Goal: Check status: Check status

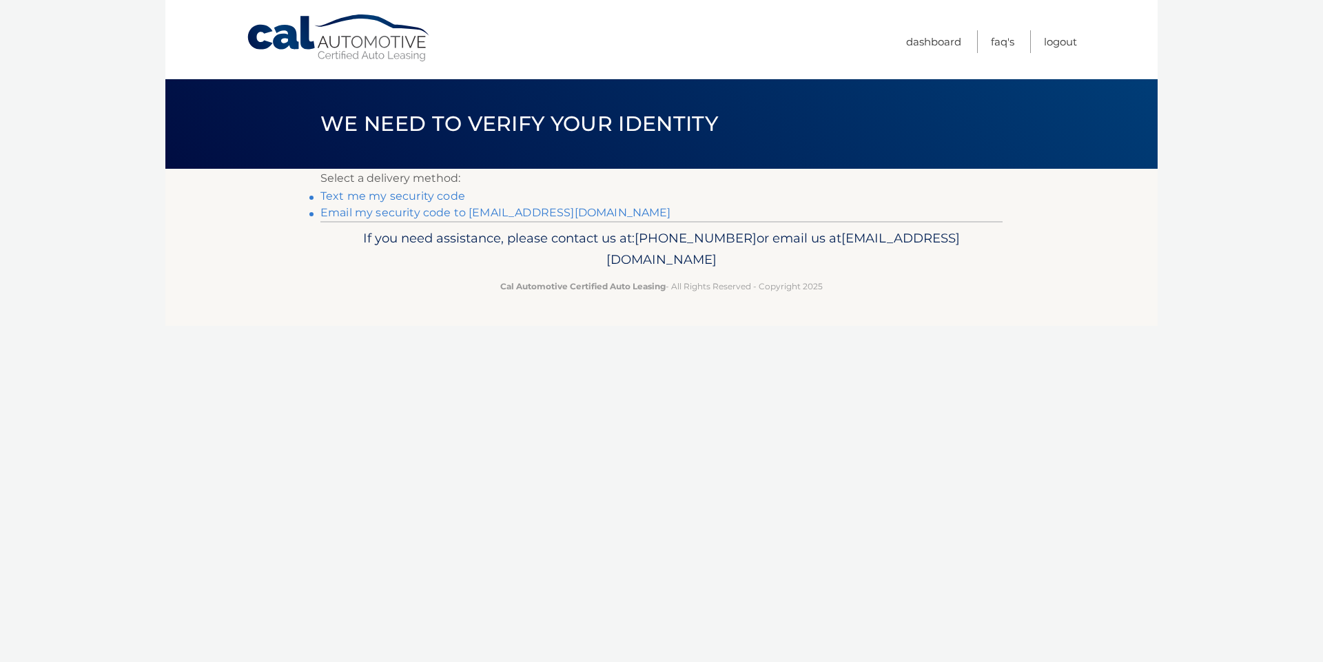
click at [411, 218] on link "Email my security code to [EMAIL_ADDRESS][DOMAIN_NAME]" at bounding box center [495, 212] width 351 height 13
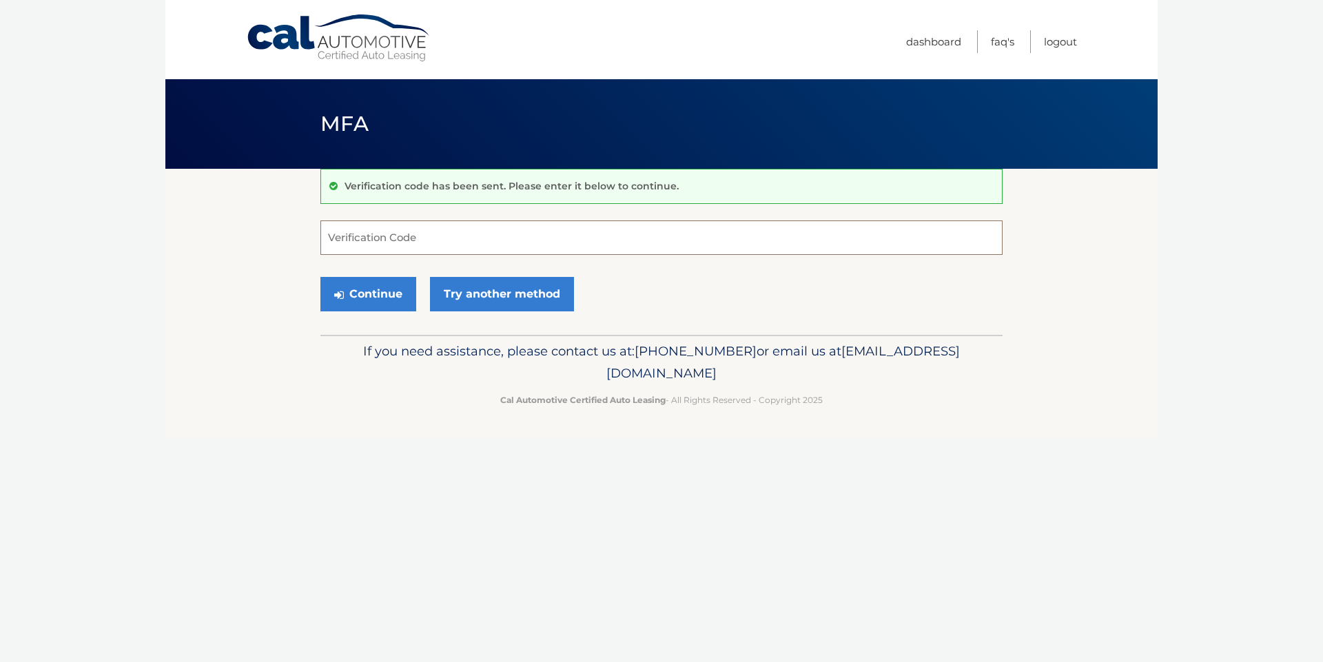
click at [385, 238] on input "Verification Code" at bounding box center [661, 237] width 682 height 34
type input "012869"
click at [351, 285] on button "Continue" at bounding box center [368, 294] width 96 height 34
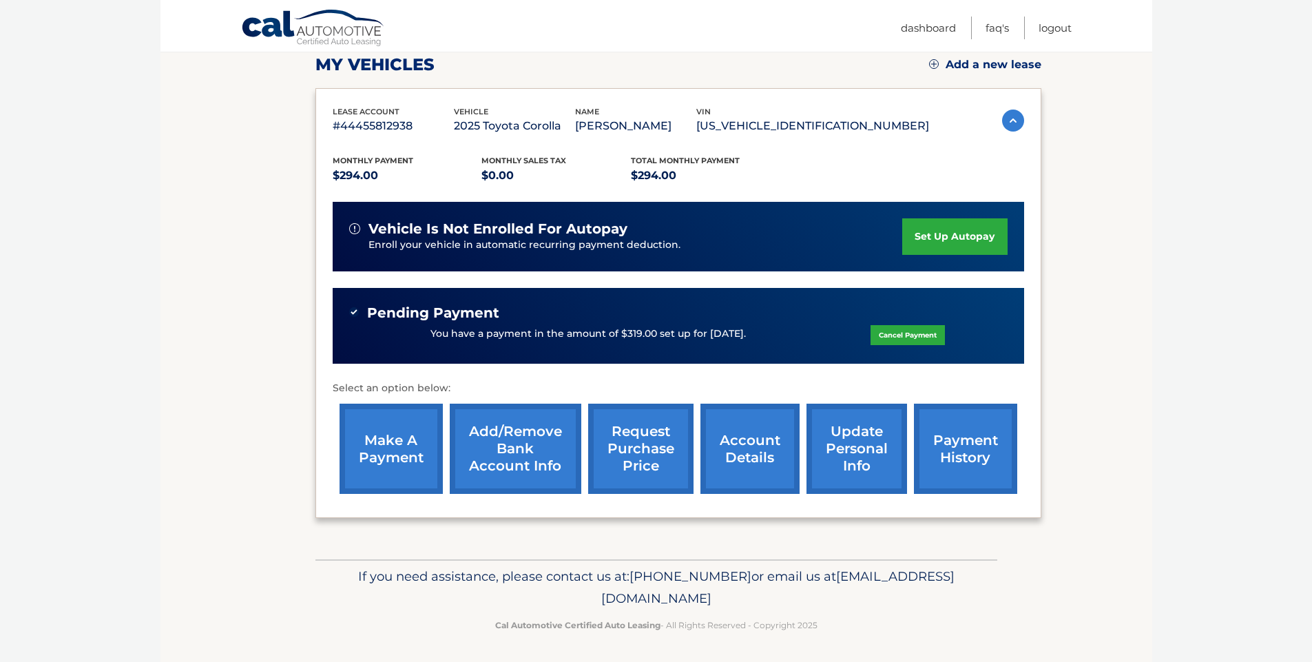
scroll to position [167, 0]
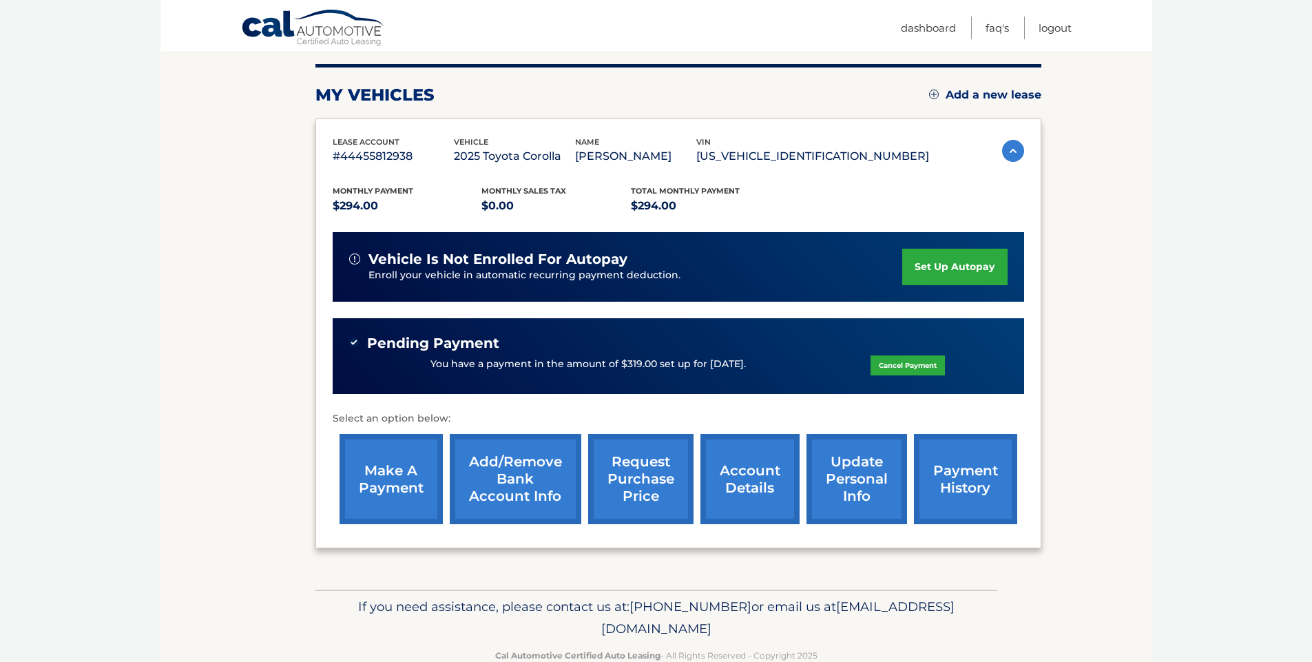
click at [954, 506] on link "payment history" at bounding box center [965, 479] width 103 height 90
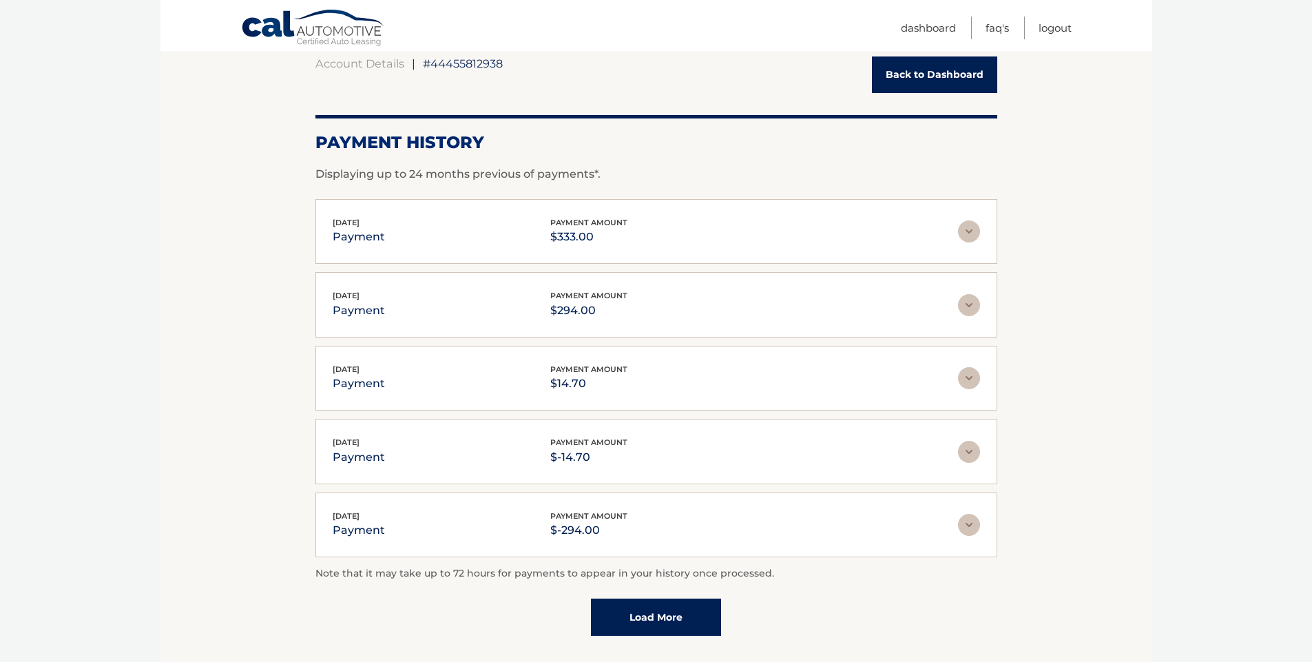
scroll to position [165, 0]
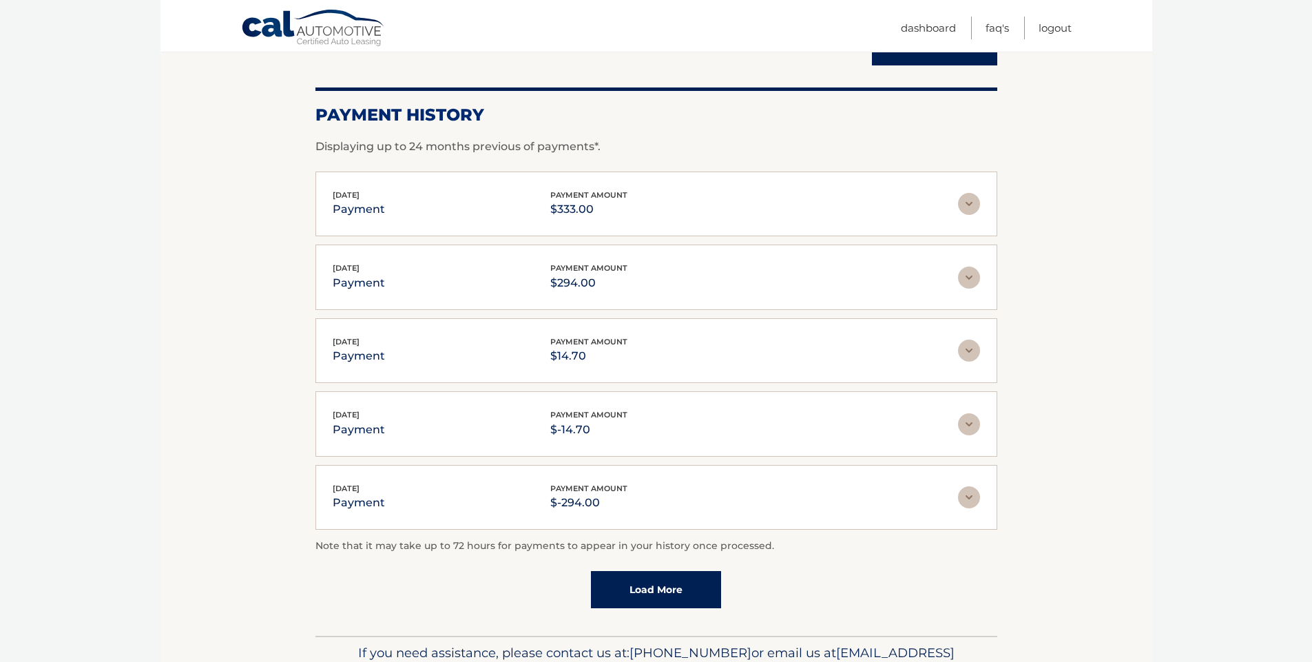
click at [685, 597] on link "Load More" at bounding box center [656, 589] width 130 height 37
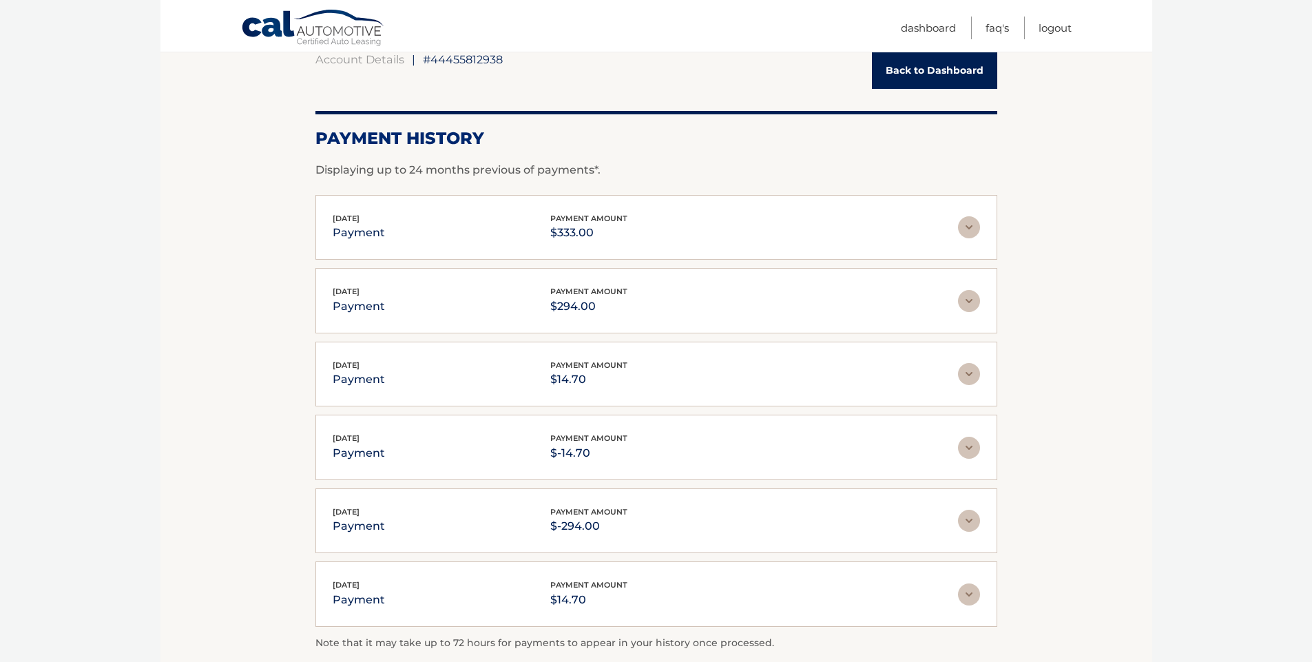
scroll to position [0, 0]
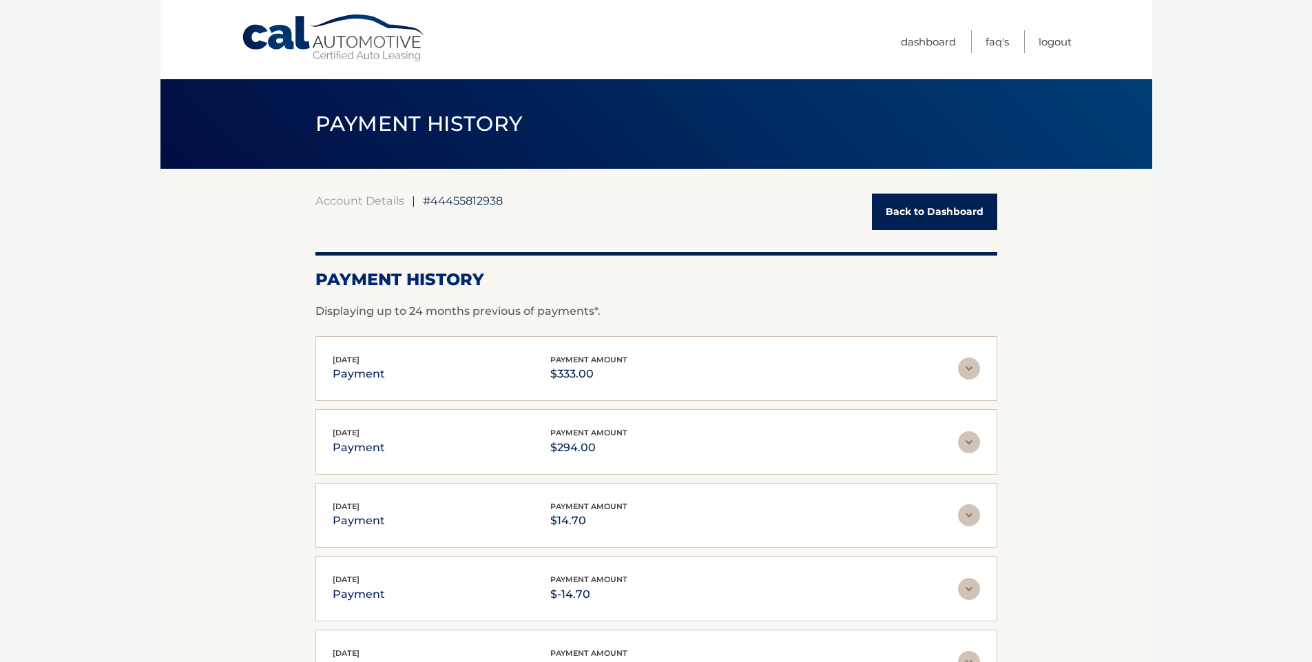
click at [918, 217] on link "Back to Dashboard" at bounding box center [934, 212] width 125 height 37
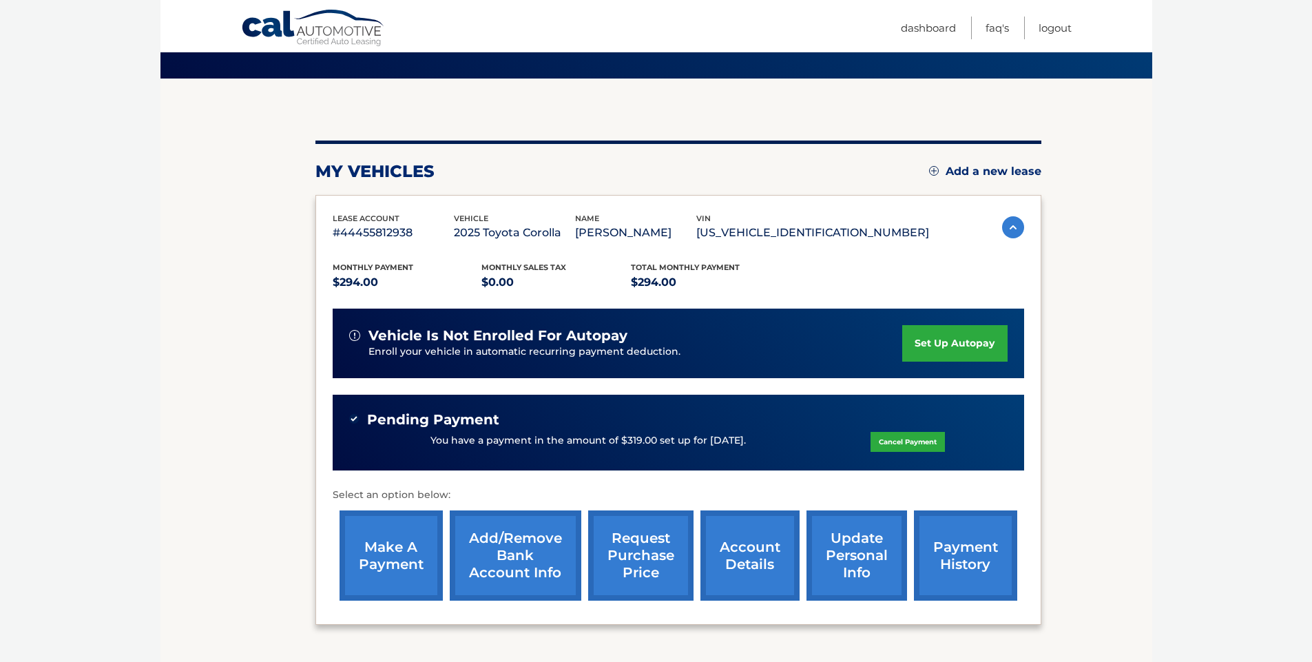
scroll to position [106, 0]
